Goal: Information Seeking & Learning: Check status

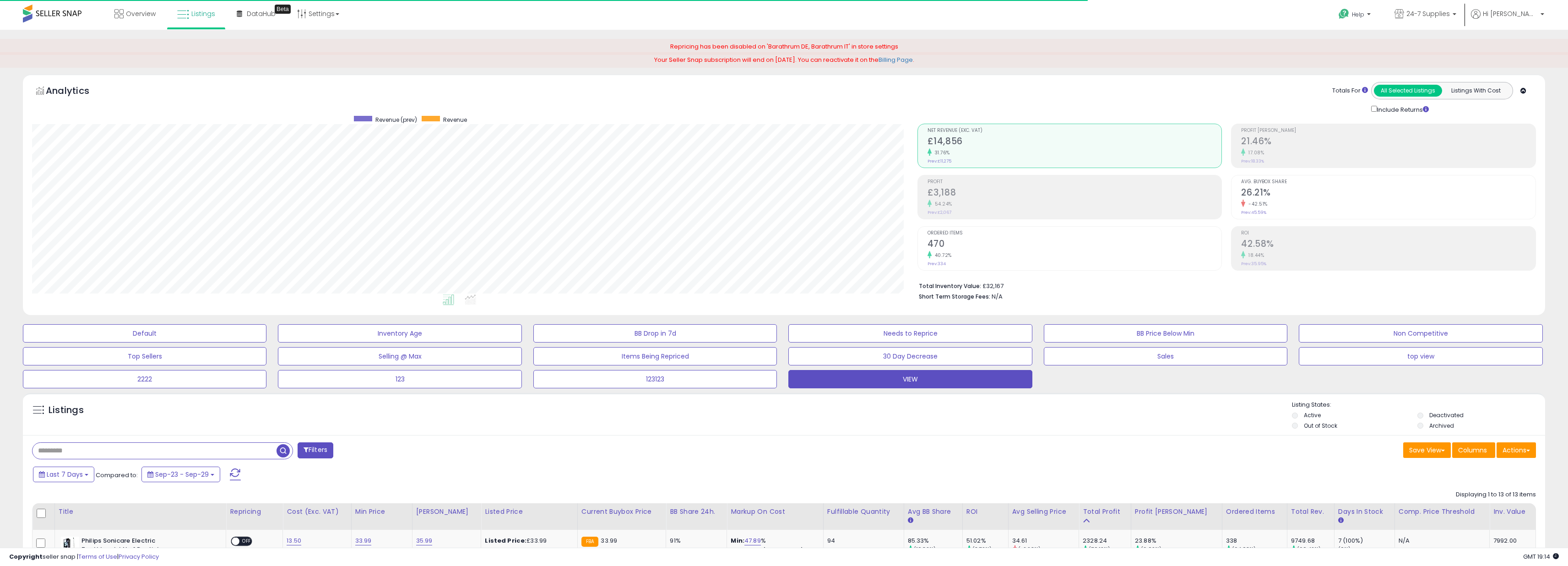
drag, startPoint x: 944, startPoint y: 204, endPoint x: 950, endPoint y: 207, distance: 6.7
click at [946, 207] on small "54.24%" at bounding box center [942, 204] width 21 height 7
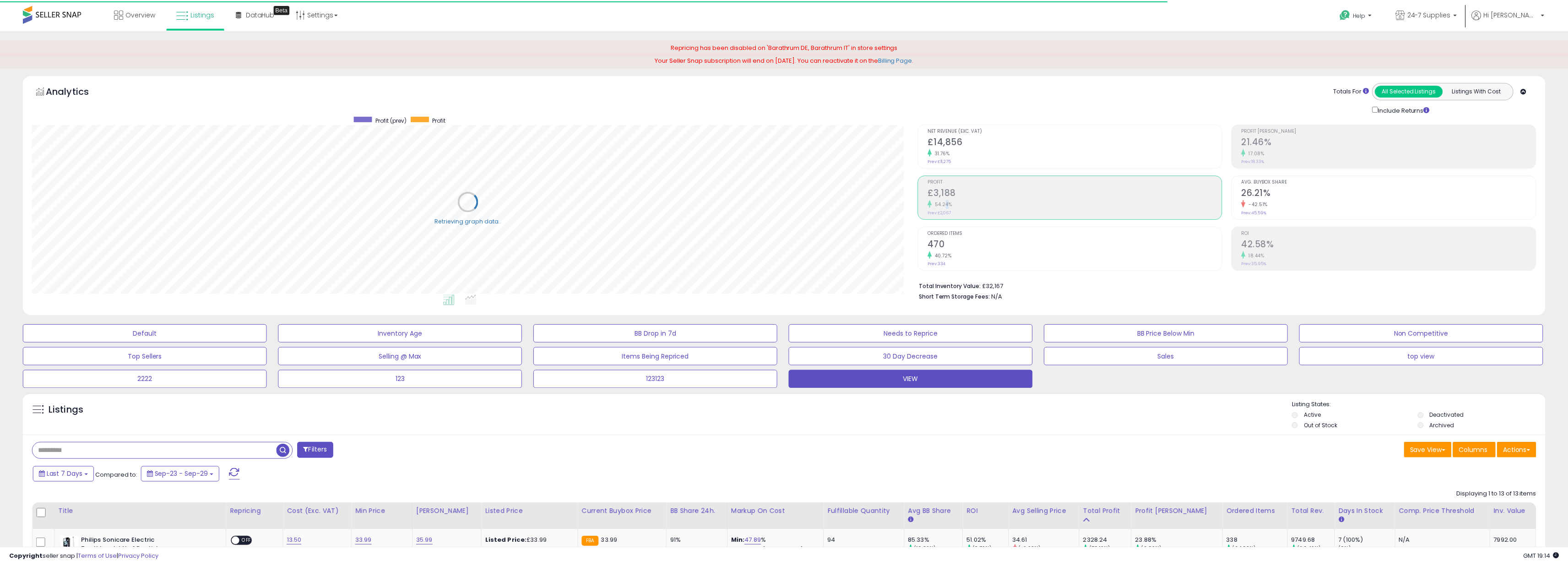
scroll to position [457807, 456850]
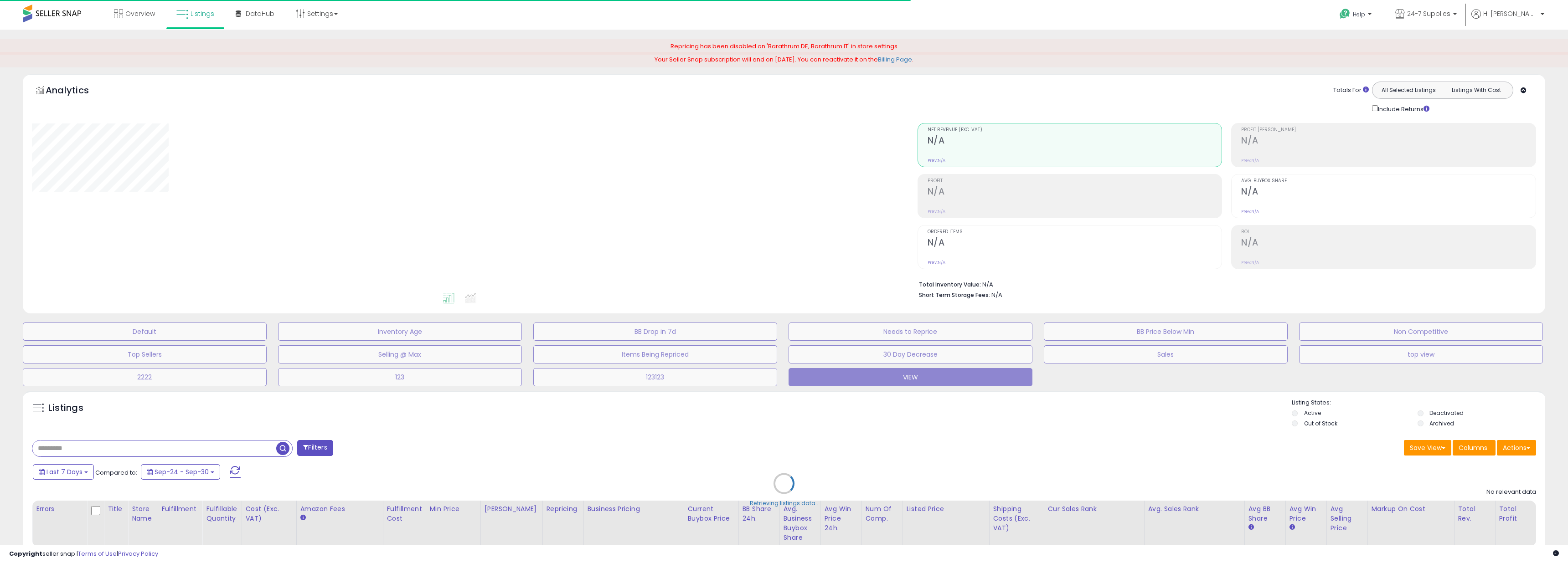
click at [946, 189] on h2 "N/A" at bounding box center [1075, 192] width 295 height 12
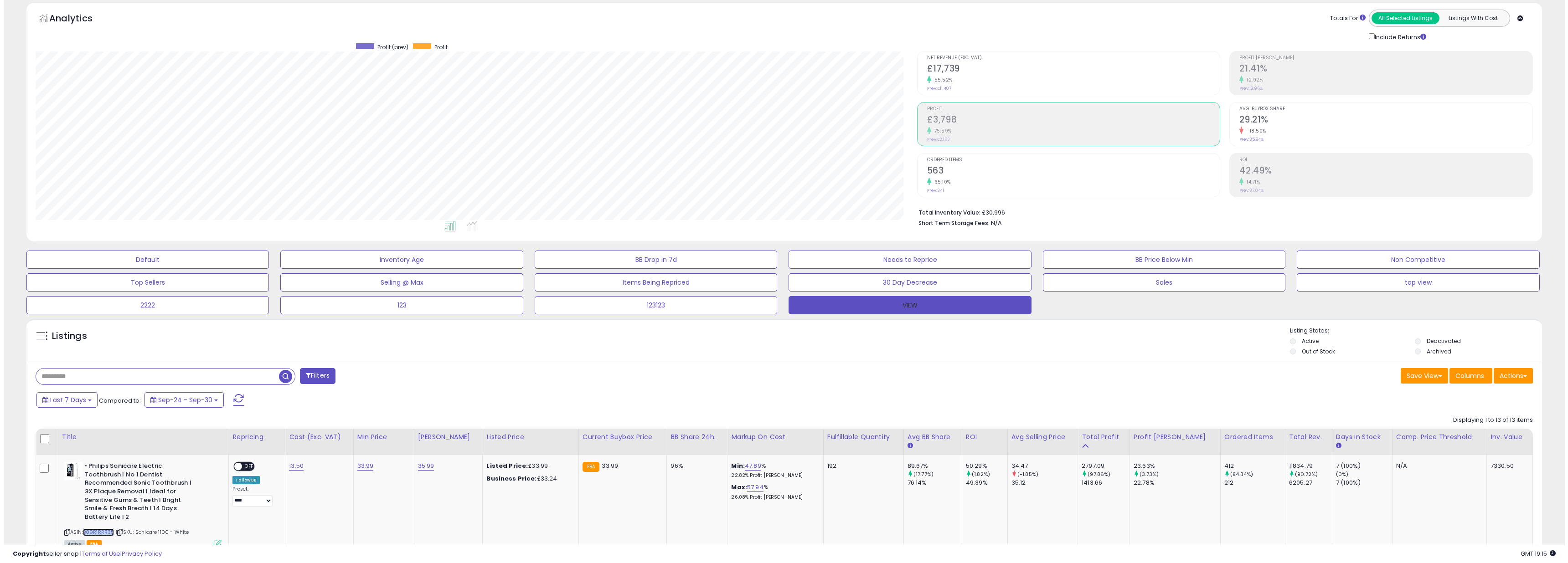
scroll to position [10, 0]
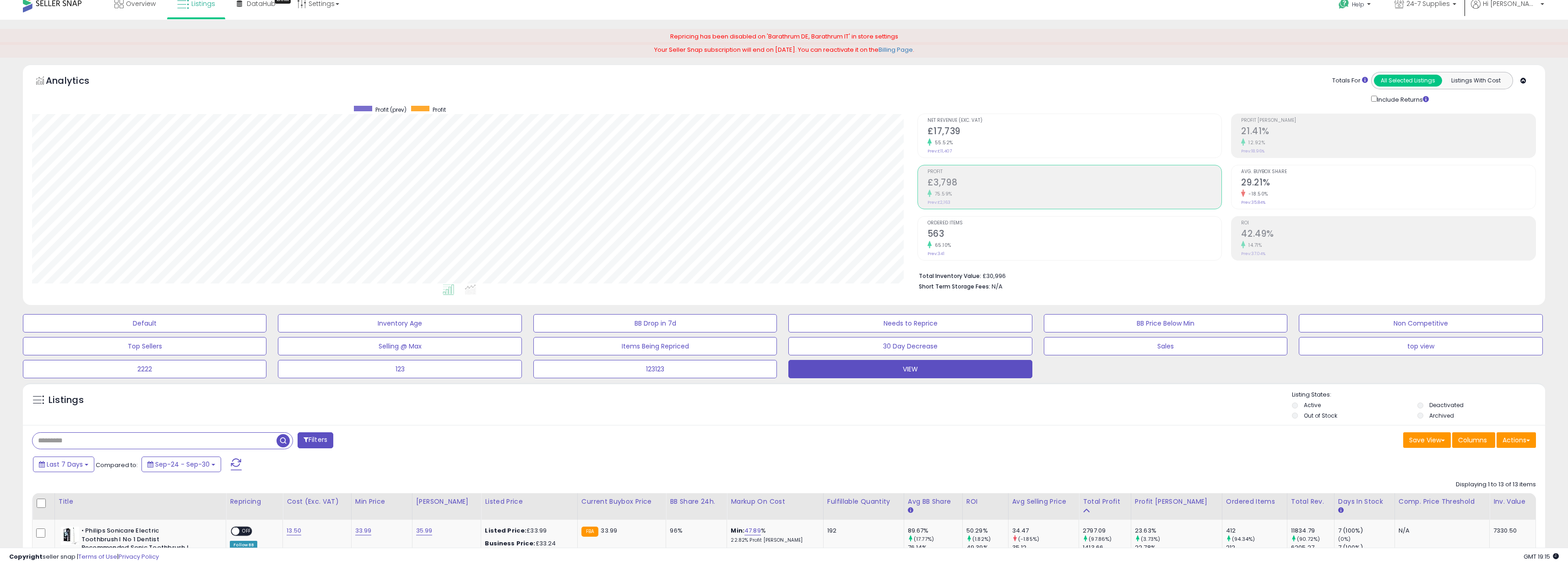
click at [1290, 248] on div "14.71%" at bounding box center [1388, 245] width 295 height 8
click at [1270, 147] on div "Profit [PERSON_NAME] 21.41% 12.92% Prev: 18.96%" at bounding box center [1388, 134] width 295 height 41
click at [939, 216] on div "Ordered Items 563 65.10% Prev: 341" at bounding box center [1075, 237] width 295 height 41
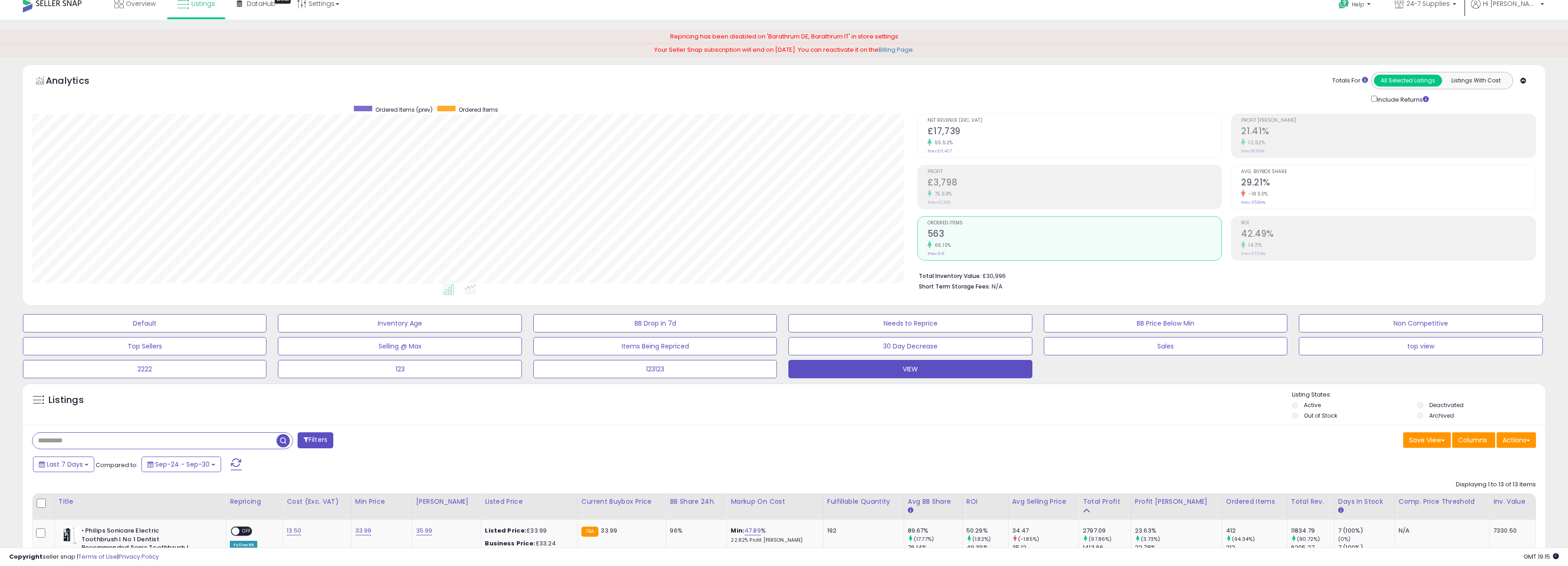
click at [1251, 167] on div "Avg. Buybox Share 29.21% -18.50% Prev: 35.84%" at bounding box center [1388, 186] width 295 height 41
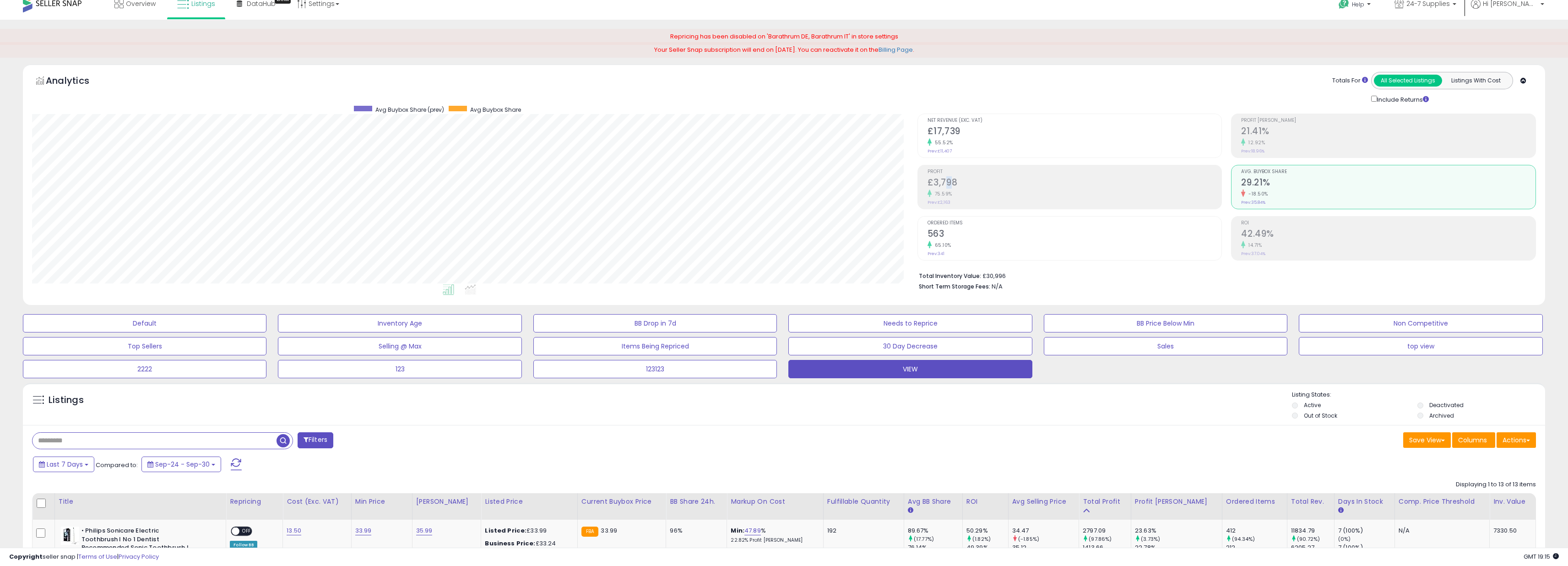
click at [950, 178] on h2 "£3,798" at bounding box center [1075, 183] width 295 height 12
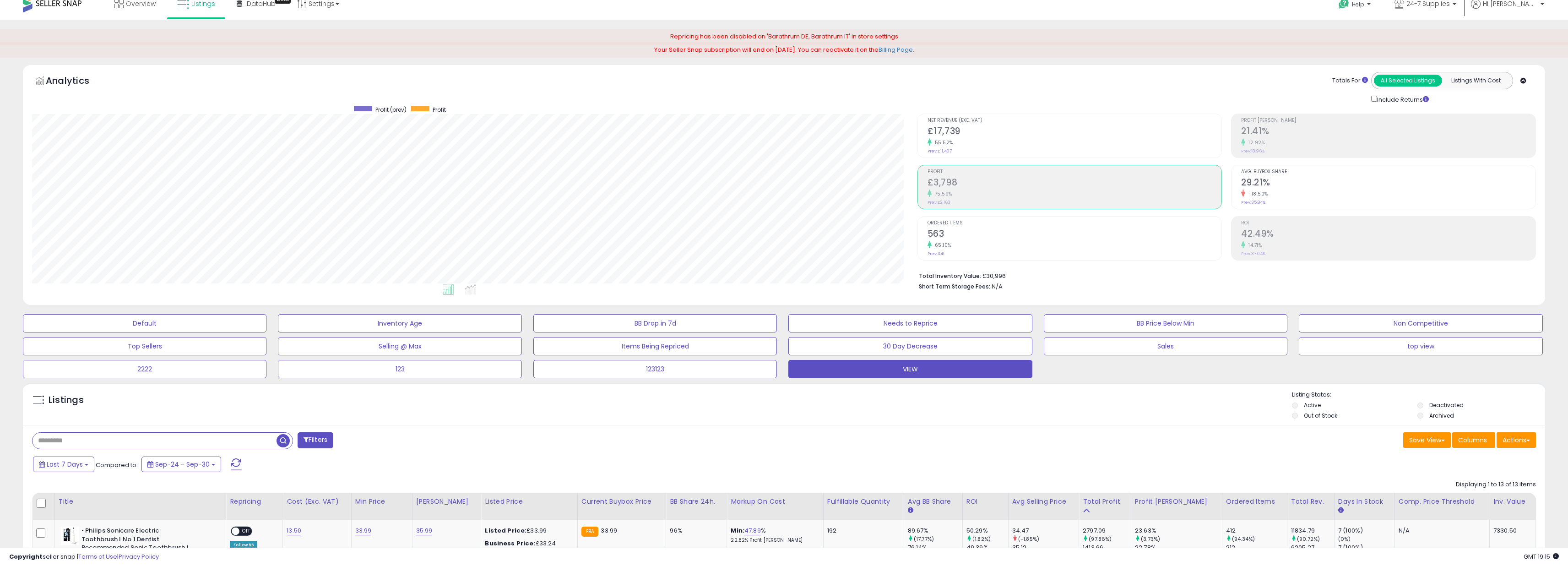
drag, startPoint x: 937, startPoint y: 159, endPoint x: 938, endPoint y: 153, distance: 6.1
click at [936, 158] on ul "Net Revenue (Exc. VAT) £17,739 55.52% Prev: £11,407 Profit £3,798 75.59% Prev:" at bounding box center [1070, 186] width 305 height 147
click at [942, 146] on div "55.52%" at bounding box center [1075, 142] width 295 height 8
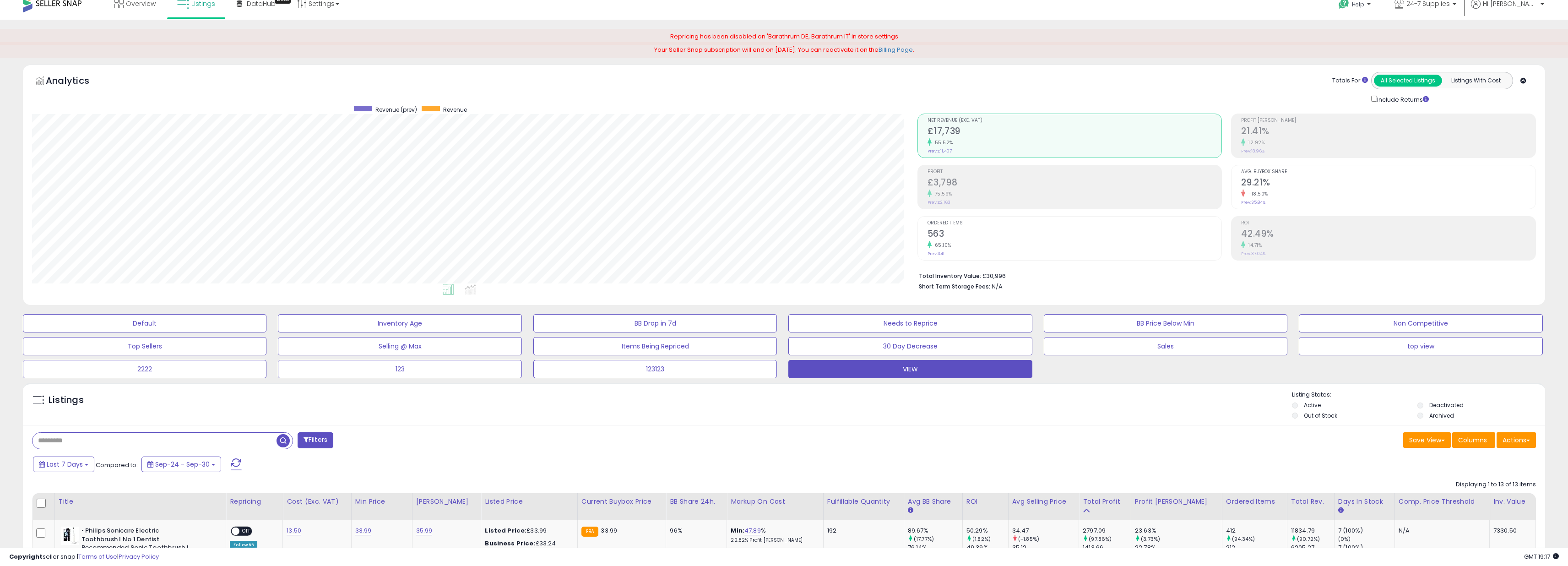
click at [959, 170] on span "Profit" at bounding box center [1075, 172] width 295 height 5
